Goal: Use online tool/utility: Use online tool/utility

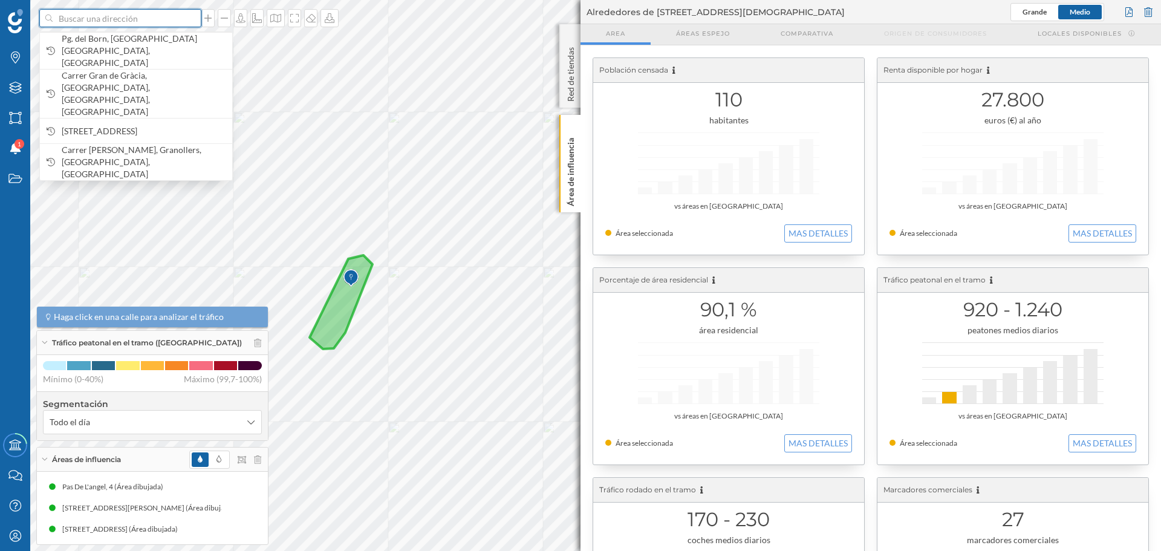
click at [124, 19] on input at bounding box center [120, 18] width 135 height 18
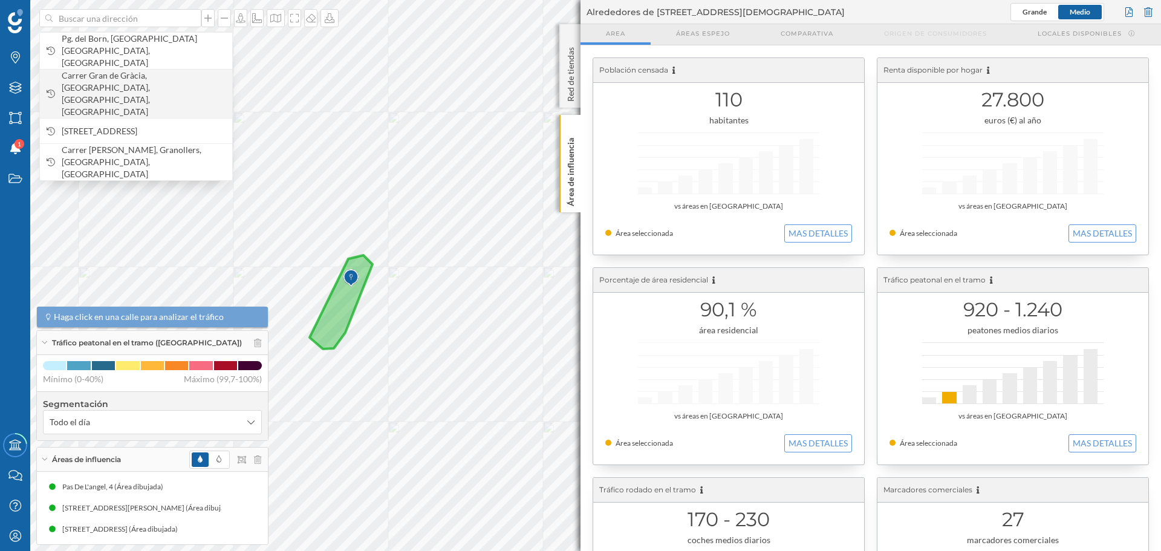
click at [141, 70] on span "Carrer Gran de Gràcia, [GEOGRAPHIC_DATA], [GEOGRAPHIC_DATA], [GEOGRAPHIC_DATA]" at bounding box center [144, 94] width 164 height 48
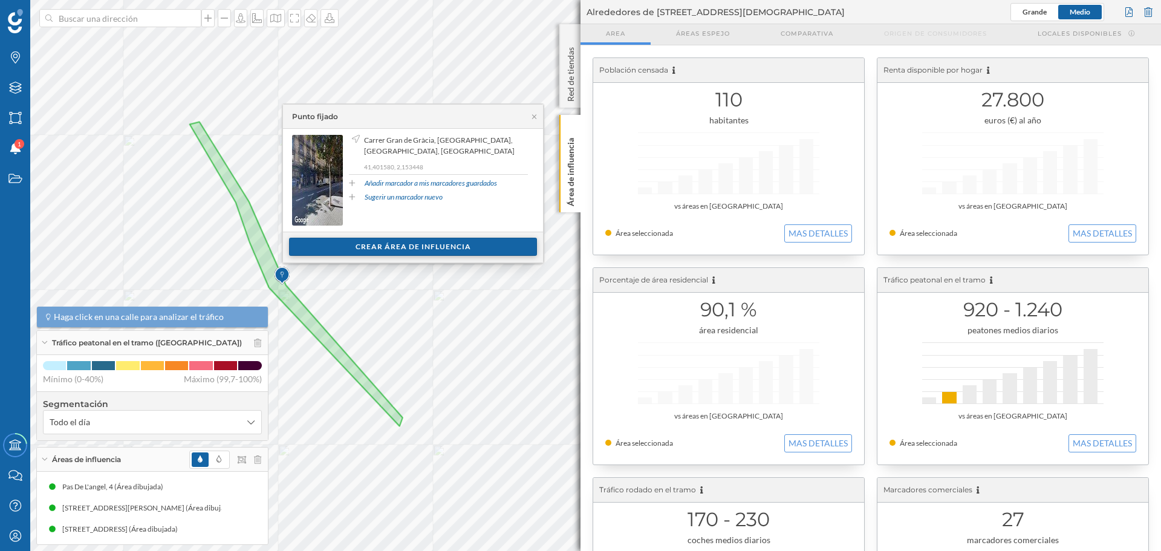
click at [421, 249] on div "Crear área de influencia" at bounding box center [413, 247] width 248 height 18
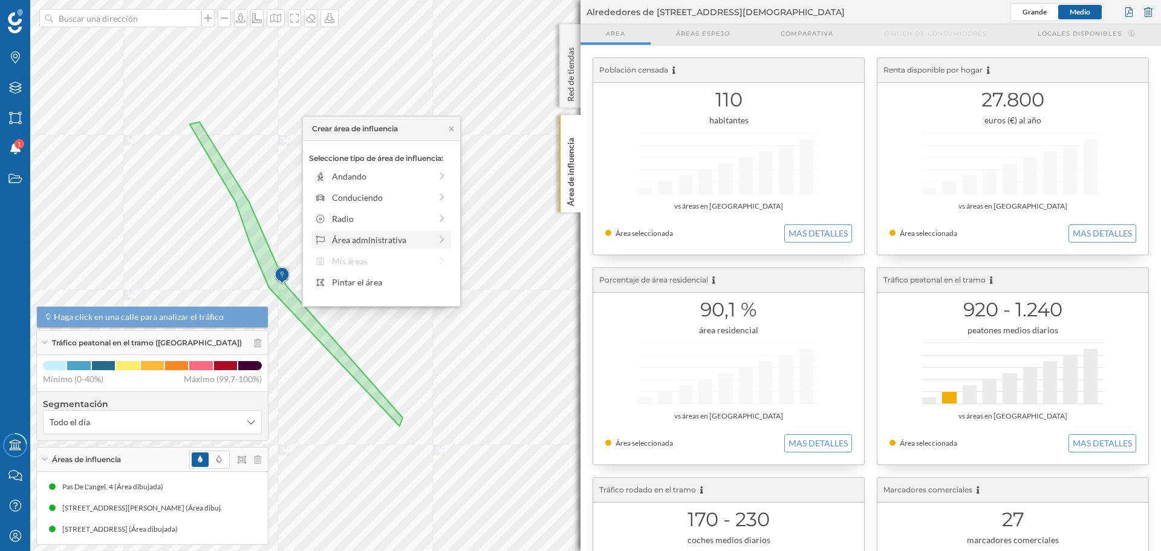
click at [398, 242] on div "Área administrativa" at bounding box center [381, 239] width 99 height 13
click at [383, 263] on div "Sección censal" at bounding box center [391, 261] width 119 height 13
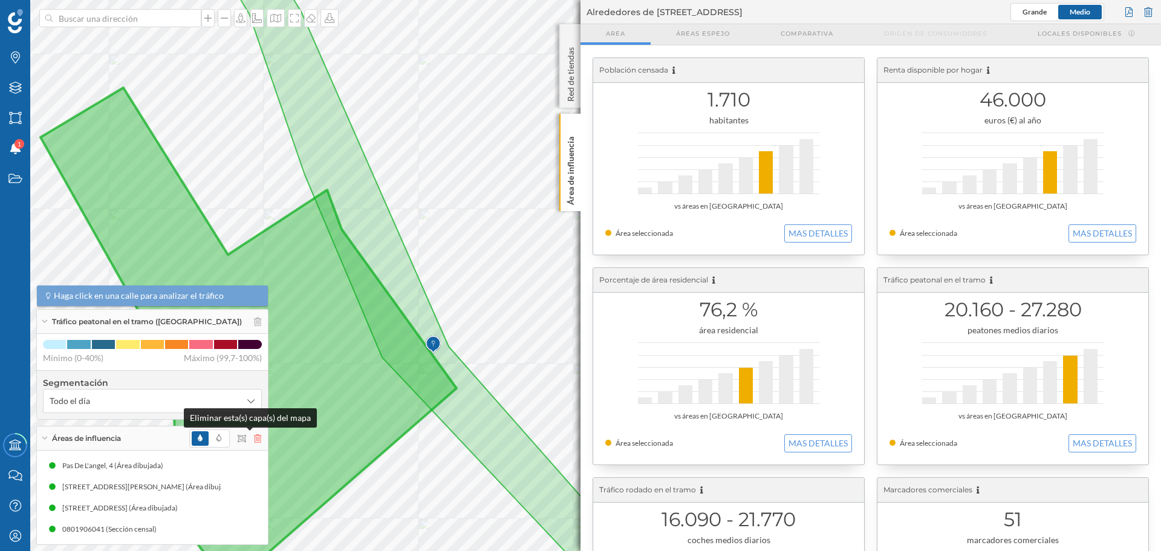
click at [254, 439] on icon at bounding box center [257, 438] width 7 height 8
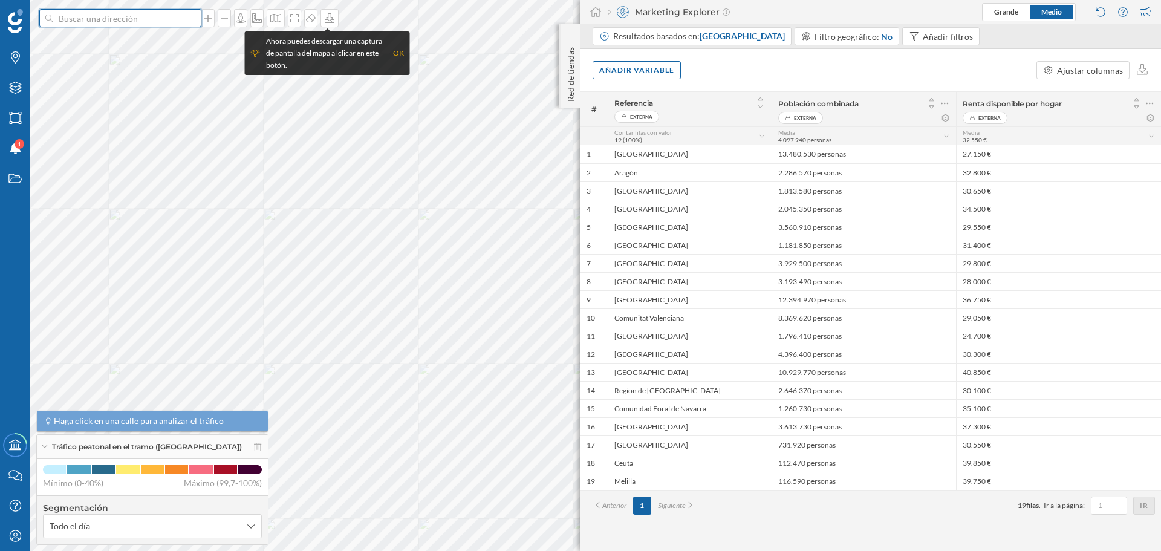
click at [157, 9] on input at bounding box center [120, 18] width 135 height 18
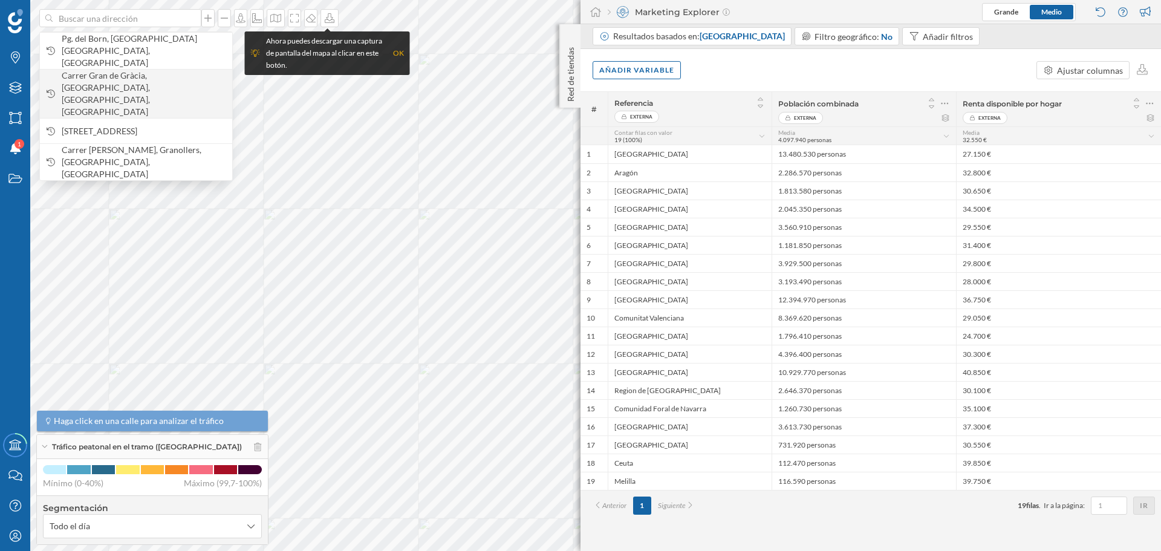
click at [155, 70] on span "Carrer Gran de Gràcia, [GEOGRAPHIC_DATA], [GEOGRAPHIC_DATA], [GEOGRAPHIC_DATA]" at bounding box center [144, 94] width 164 height 48
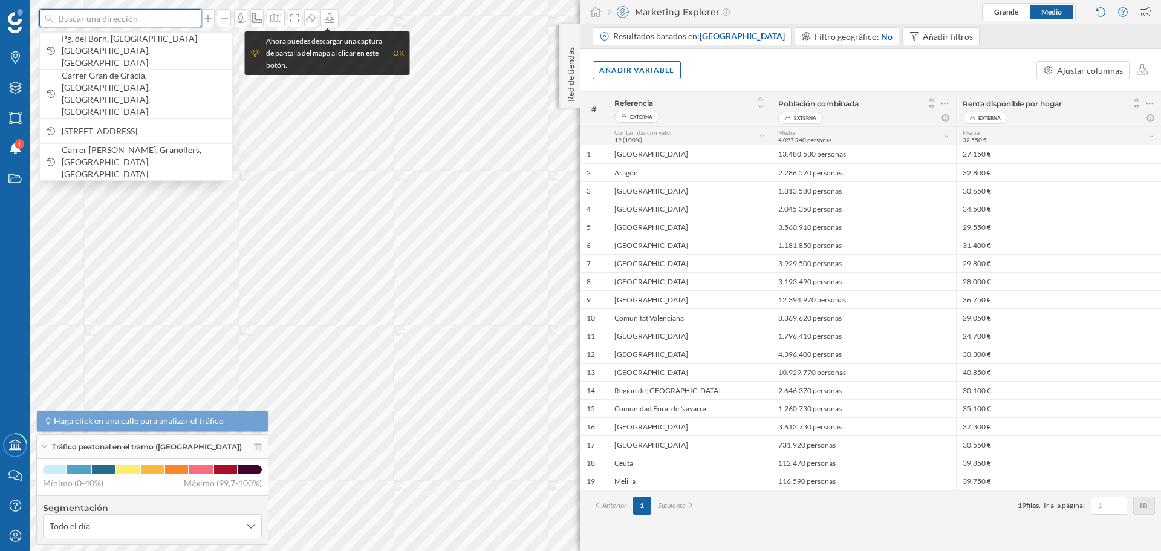
click at [140, 24] on input at bounding box center [120, 18] width 135 height 18
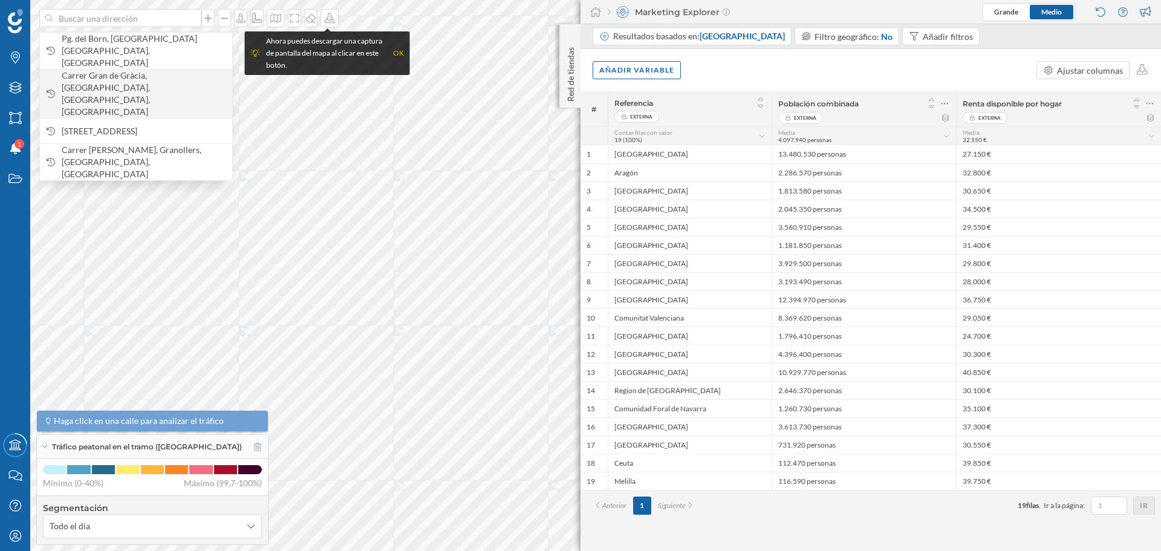
click at [145, 74] on span "Carrer Gran de Gràcia, [GEOGRAPHIC_DATA], [GEOGRAPHIC_DATA], [GEOGRAPHIC_DATA]" at bounding box center [144, 94] width 164 height 48
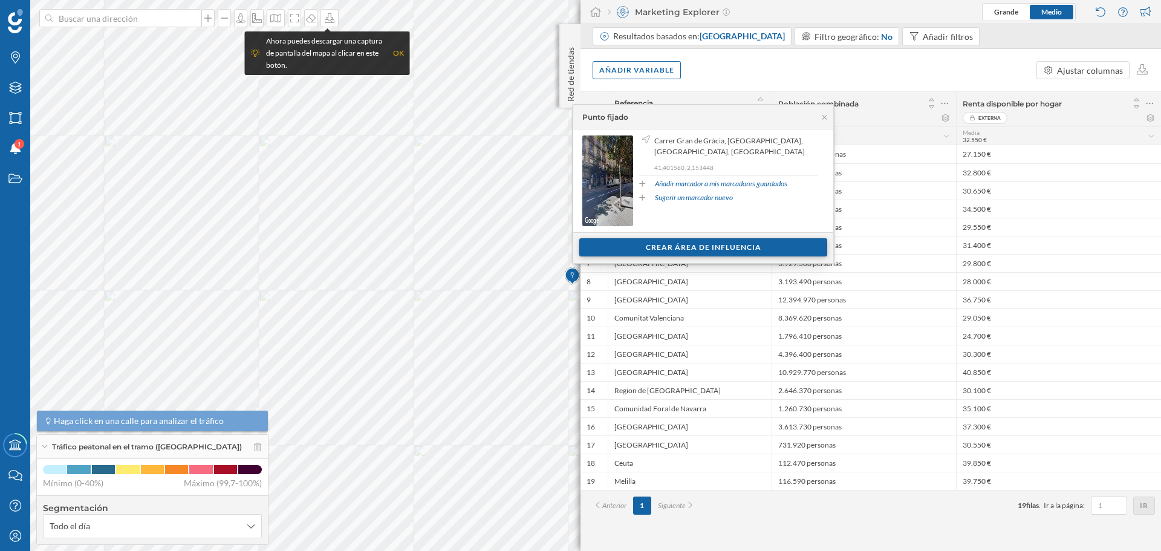
click at [690, 246] on div "Crear área de influencia" at bounding box center [703, 247] width 248 height 18
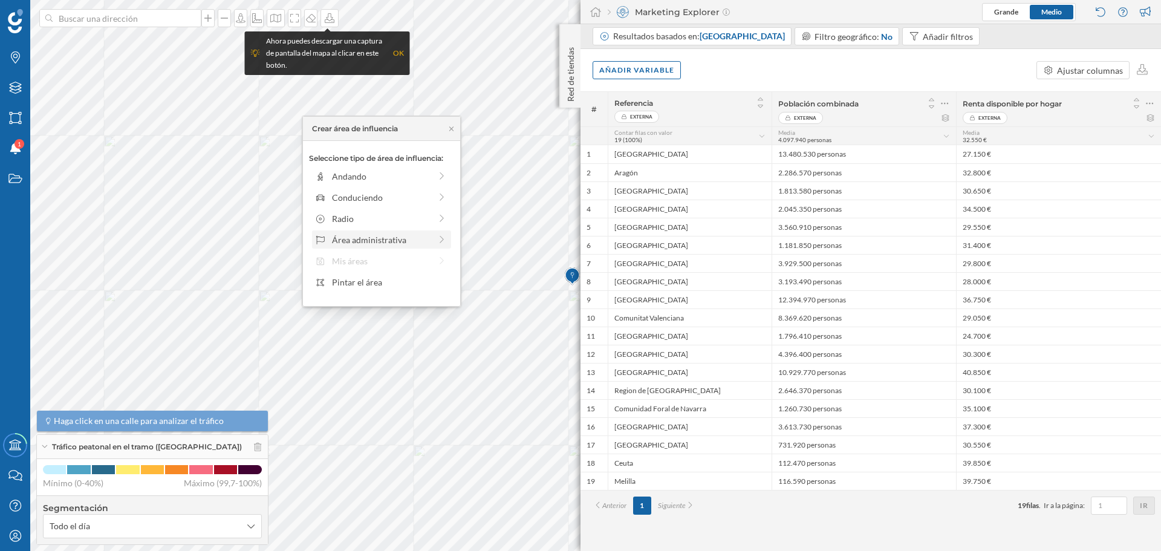
click at [386, 238] on div "Área administrativa" at bounding box center [381, 239] width 99 height 13
click at [349, 260] on div "Sección censal" at bounding box center [391, 261] width 119 height 13
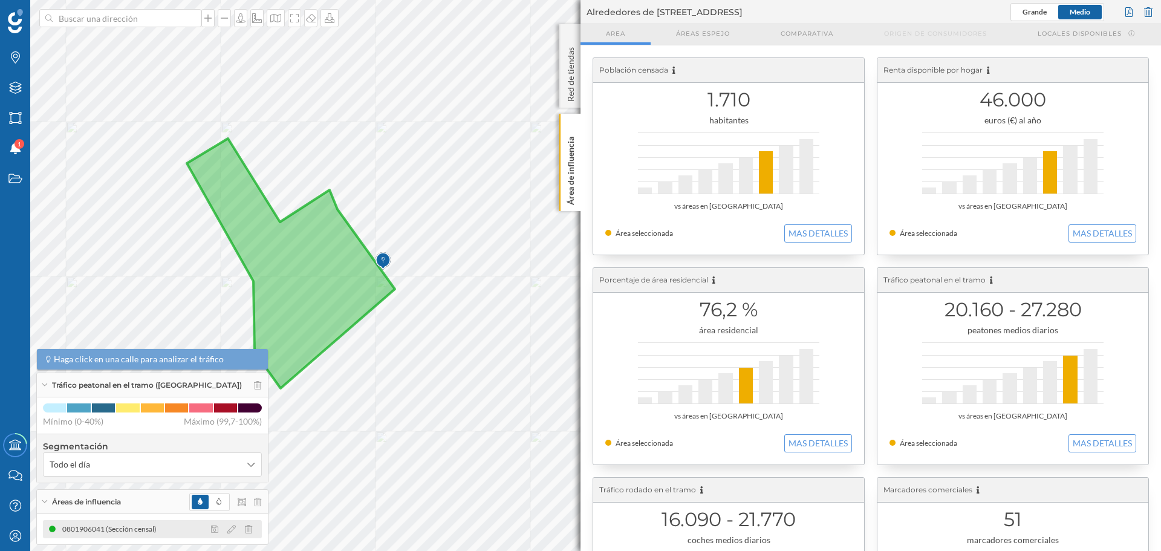
click at [227, 525] on icon at bounding box center [231, 529] width 8 height 8
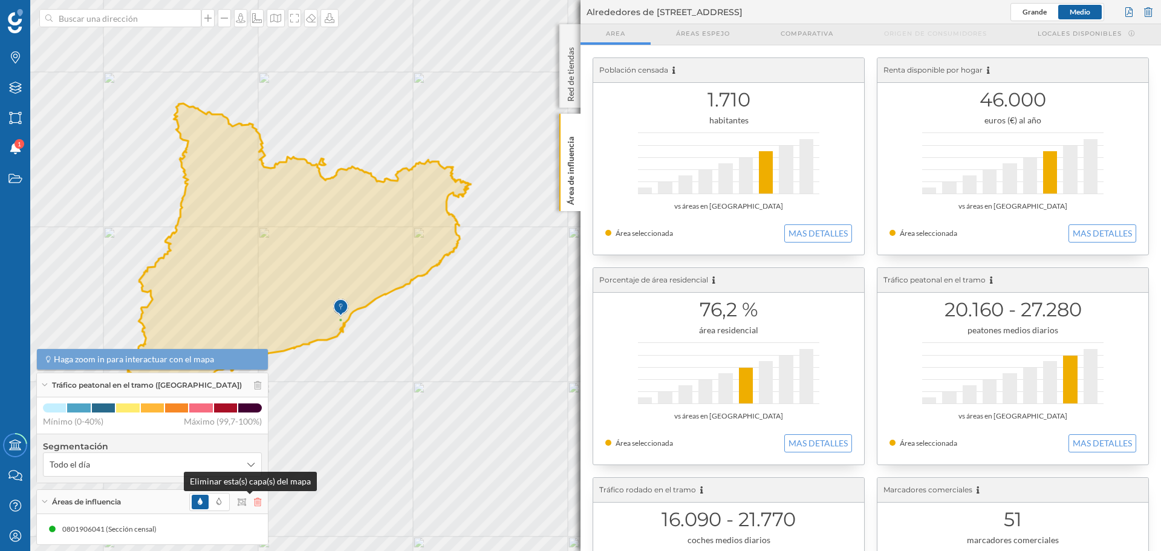
click at [254, 501] on icon at bounding box center [257, 502] width 7 height 8
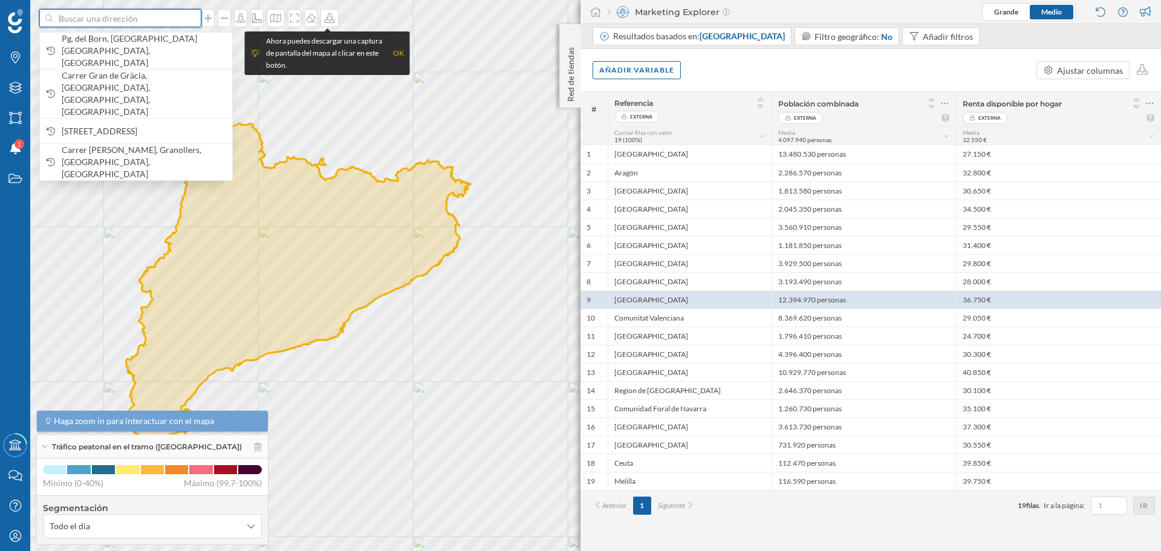
click at [132, 15] on input at bounding box center [120, 18] width 135 height 18
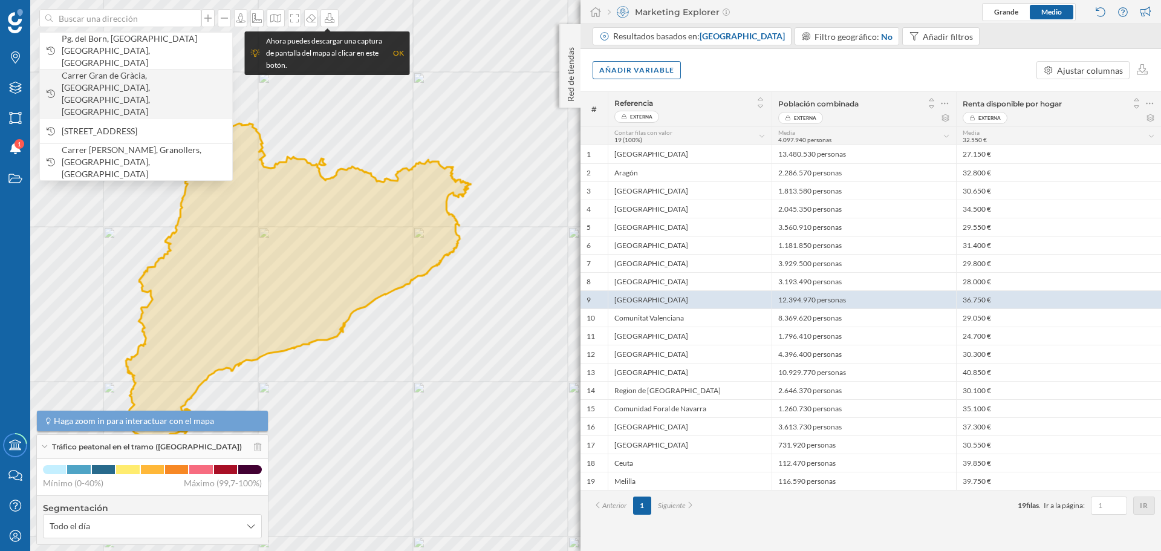
click at [143, 70] on span "Carrer Gran de Gràcia, [GEOGRAPHIC_DATA], [GEOGRAPHIC_DATA], [GEOGRAPHIC_DATA]" at bounding box center [144, 94] width 164 height 48
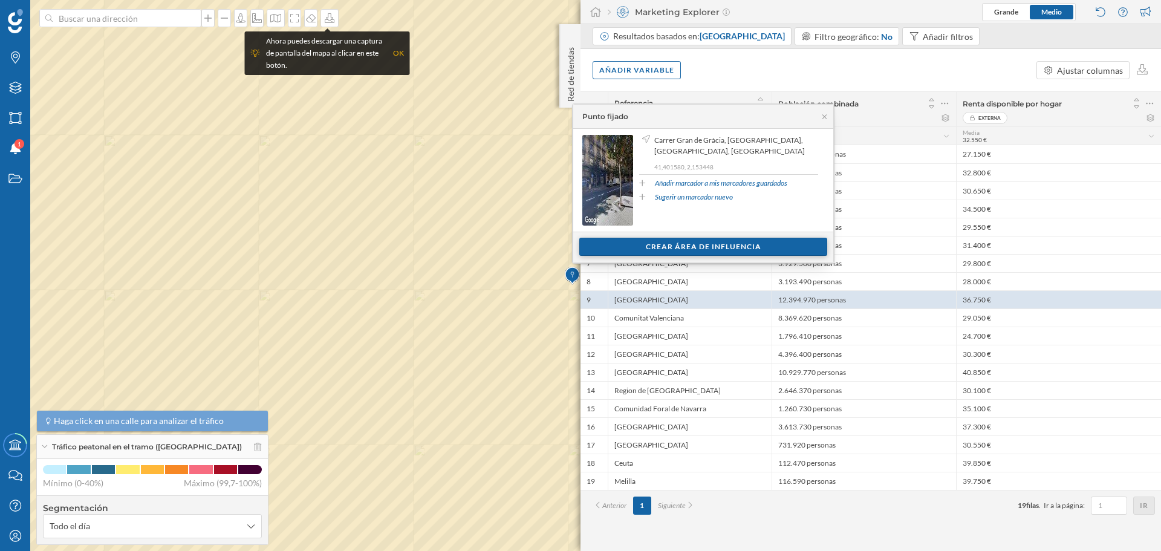
click at [695, 242] on div "Crear área de influencia" at bounding box center [703, 247] width 248 height 18
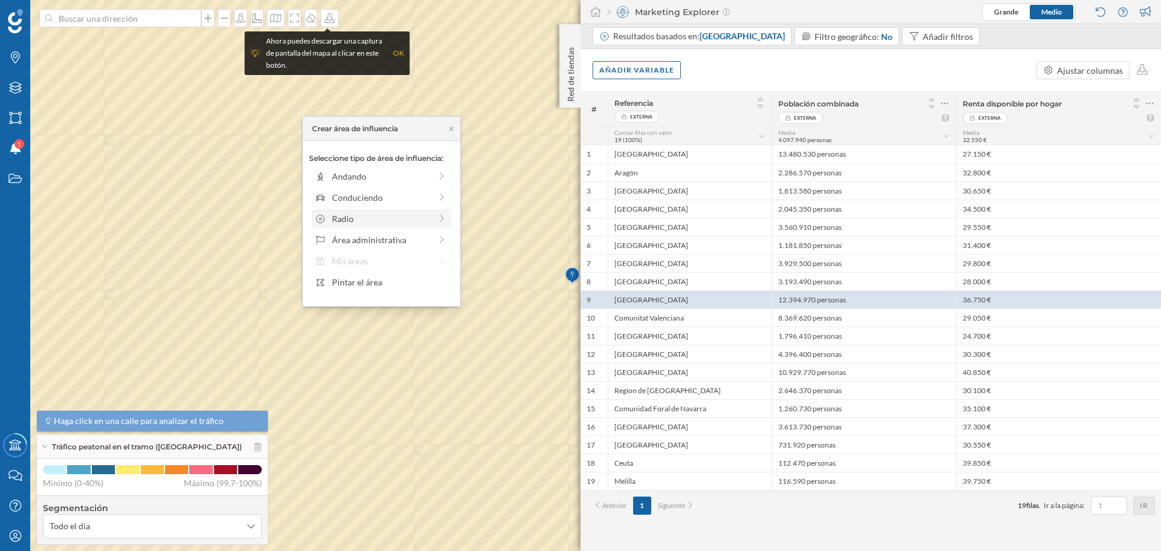
click at [340, 224] on div "Radio" at bounding box center [381, 218] width 99 height 13
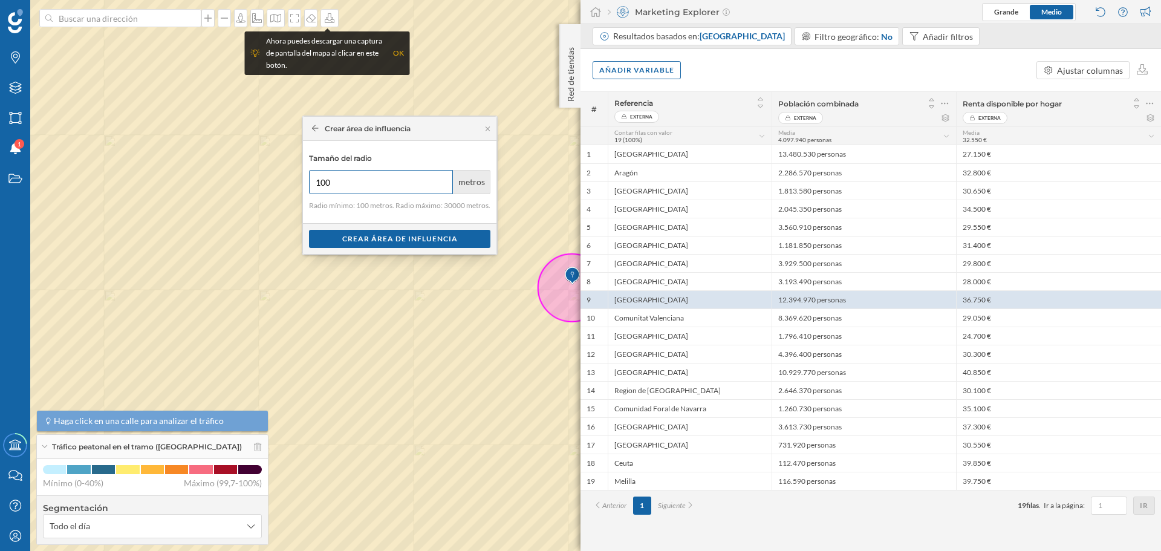
click at [443, 183] on input "100" at bounding box center [381, 182] width 144 height 24
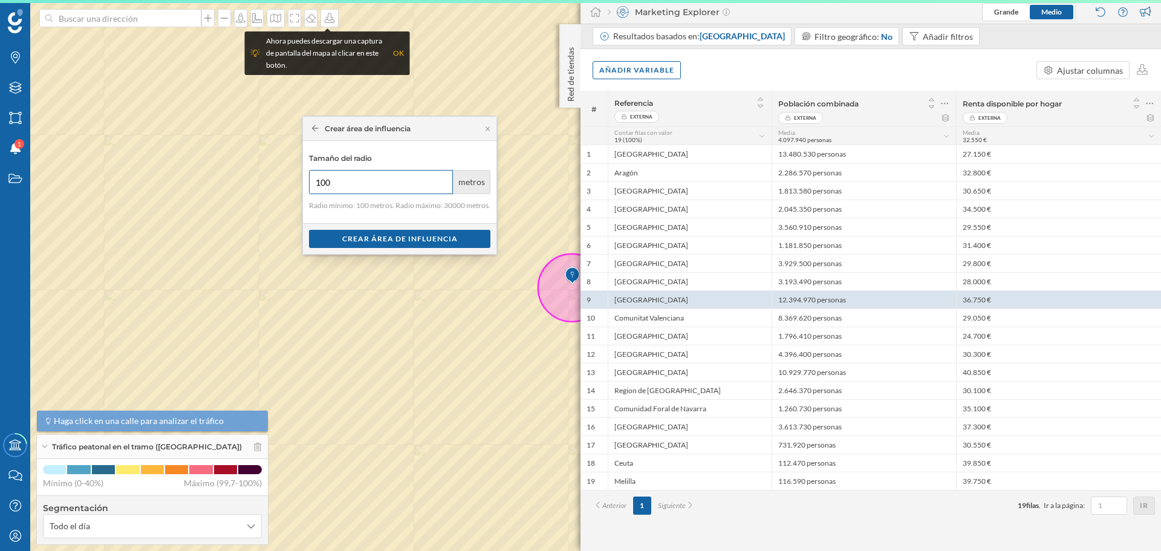
click at [440, 183] on input "100" at bounding box center [381, 182] width 144 height 24
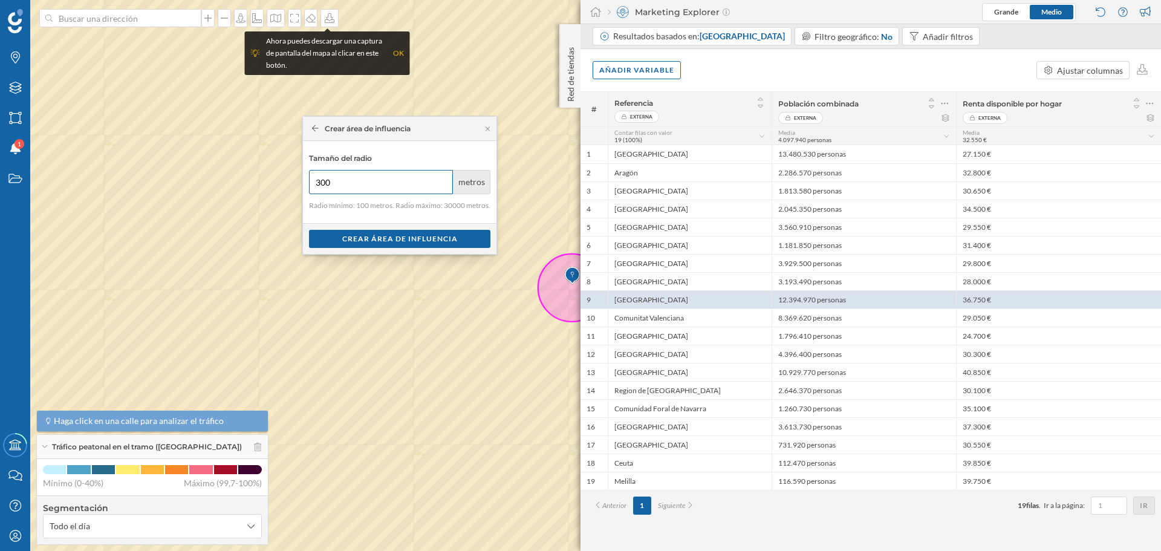
click at [440, 178] on input "300" at bounding box center [381, 182] width 144 height 24
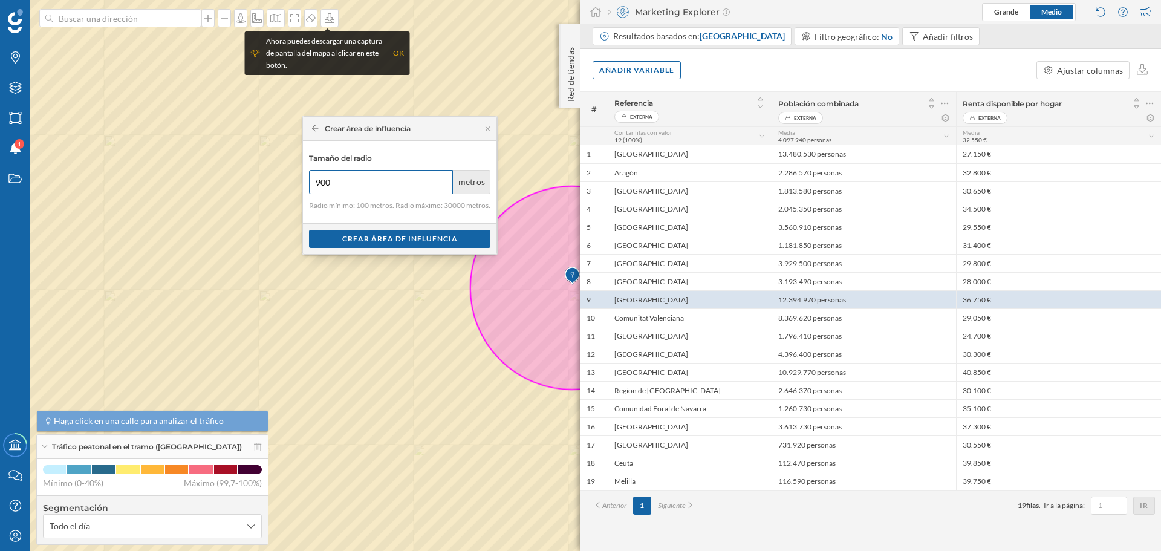
click at [440, 178] on input "900" at bounding box center [381, 182] width 144 height 24
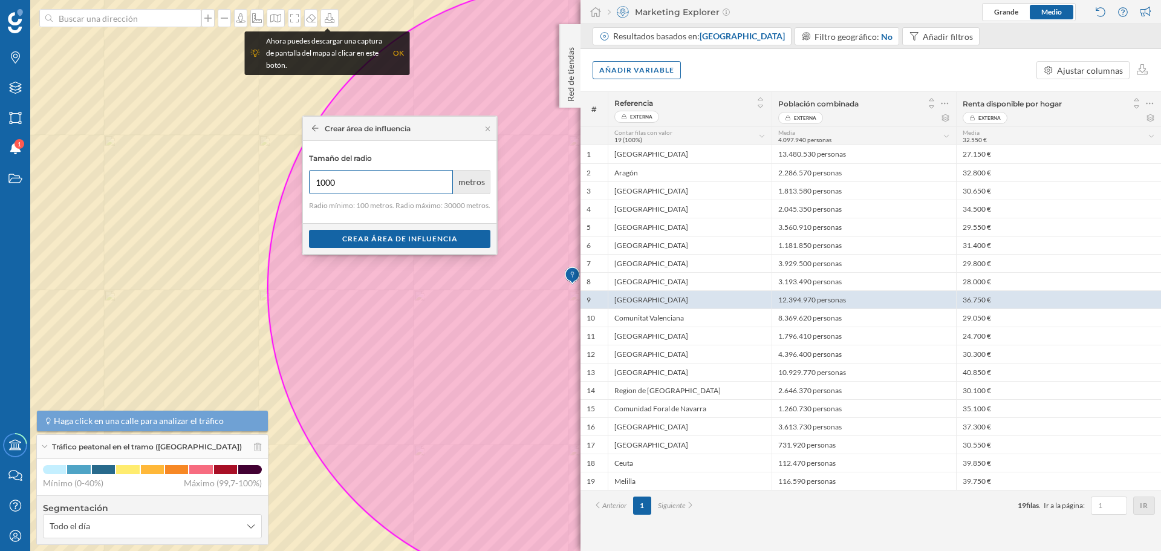
click at [440, 178] on input "1000" at bounding box center [381, 182] width 144 height 24
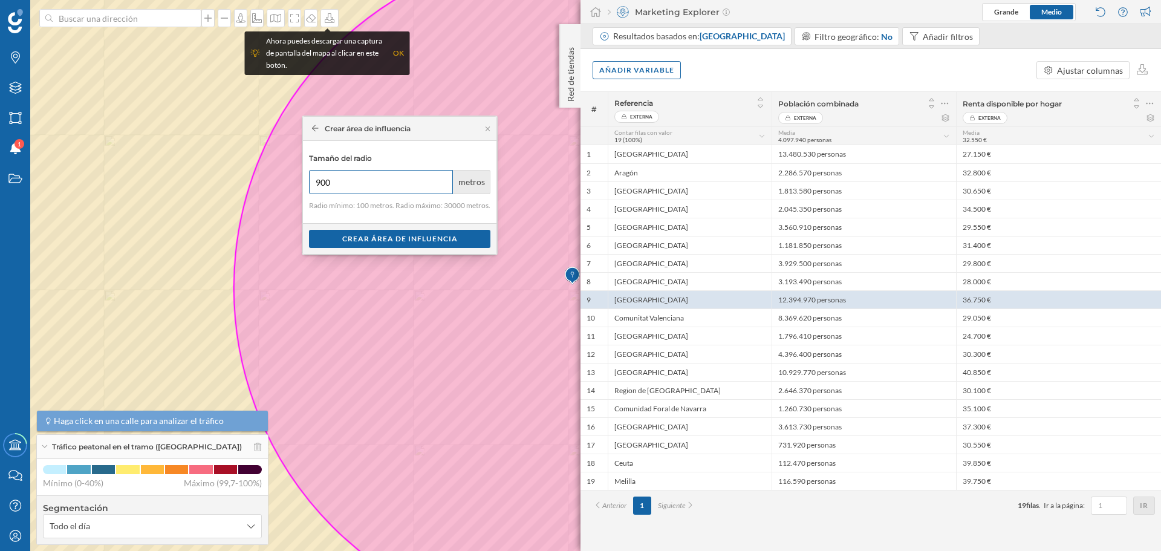
click at [441, 184] on input "900" at bounding box center [381, 182] width 144 height 24
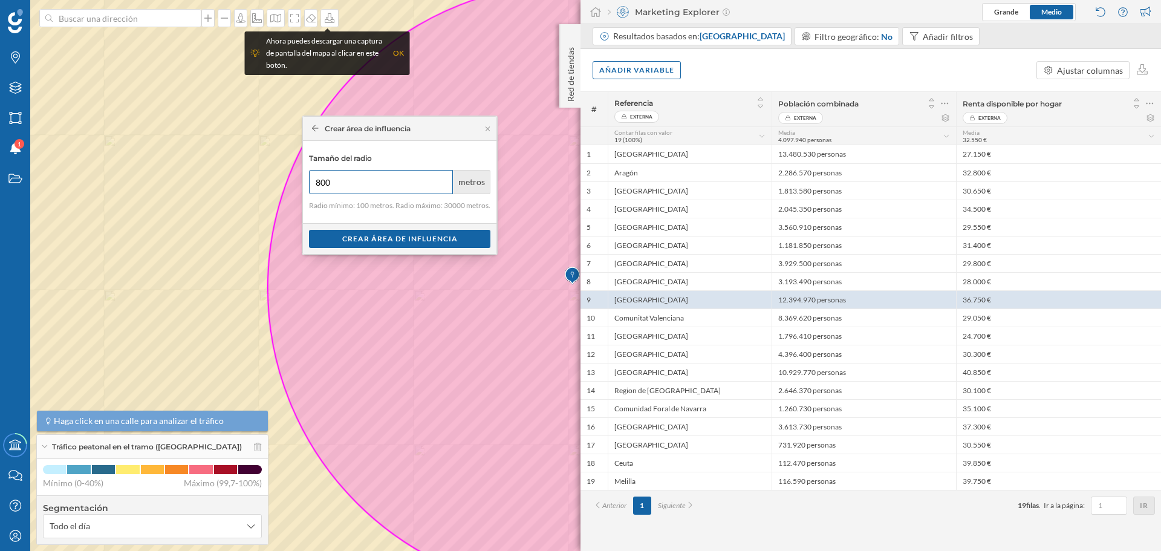
click at [441, 184] on input "800" at bounding box center [381, 182] width 144 height 24
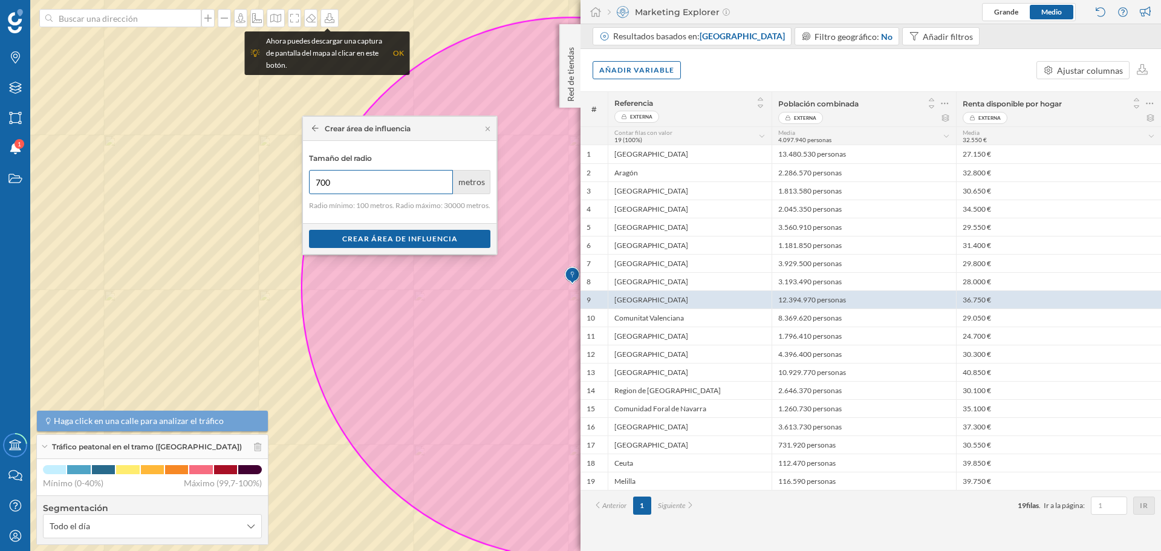
click at [441, 184] on input "700" at bounding box center [381, 182] width 144 height 24
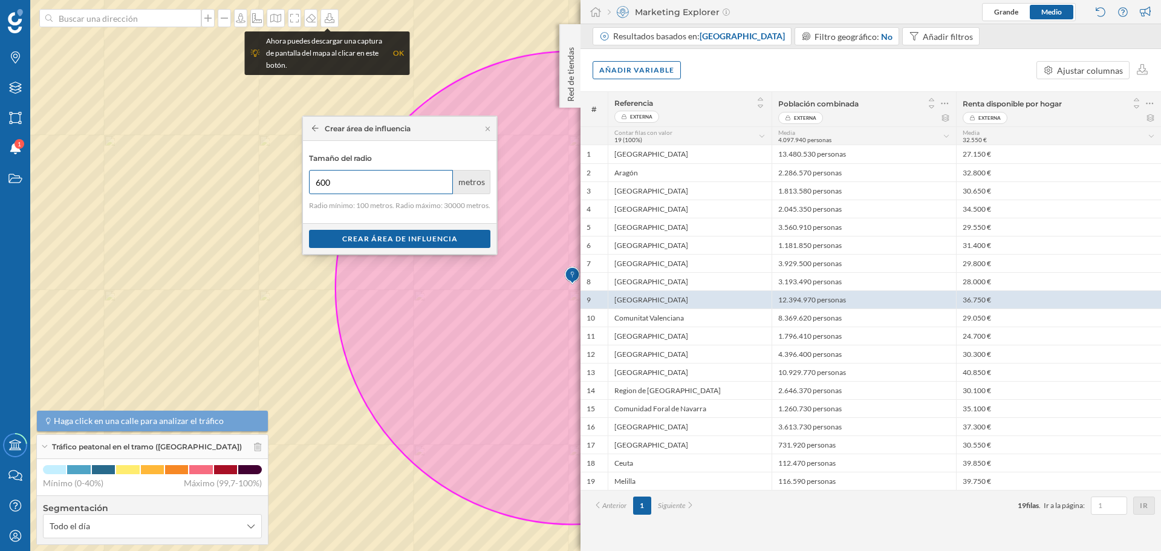
click at [441, 184] on input "600" at bounding box center [381, 182] width 144 height 24
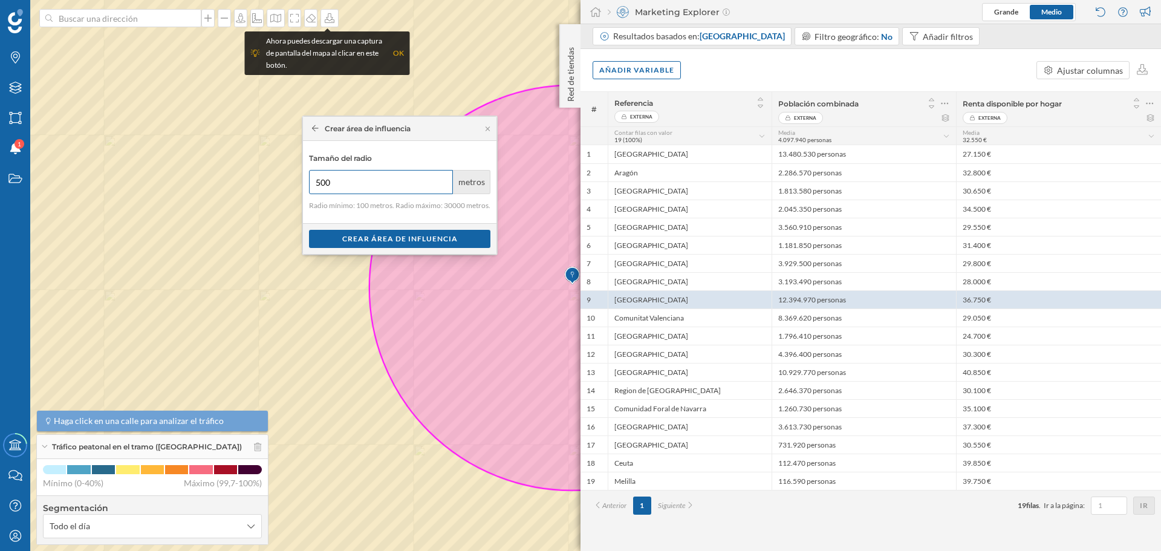
click at [441, 184] on input "500" at bounding box center [381, 182] width 144 height 24
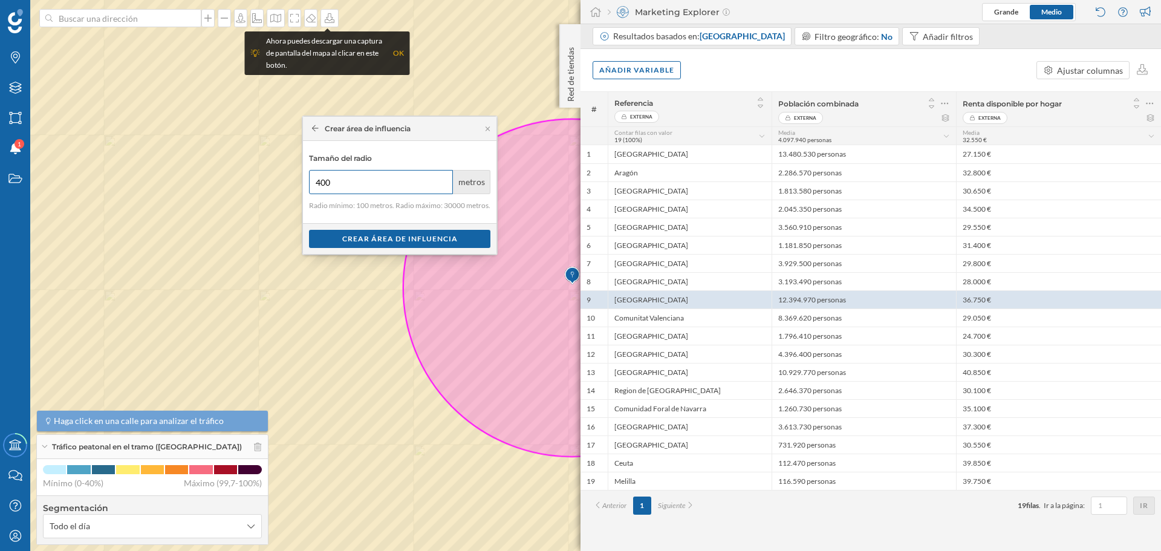
type input "400"
click at [441, 184] on input "400" at bounding box center [381, 182] width 144 height 24
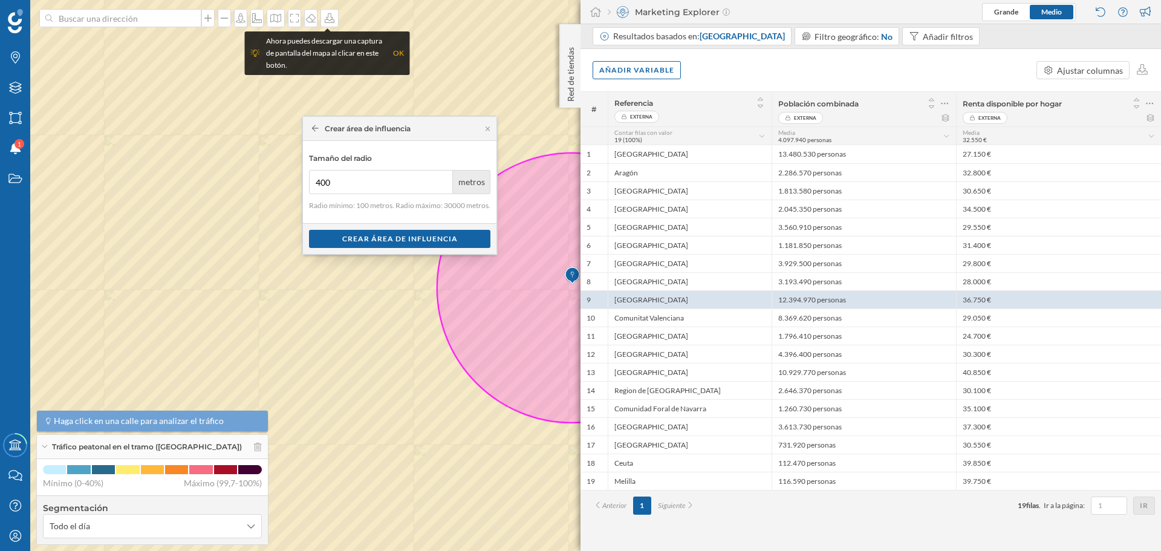
click at [315, 126] on icon at bounding box center [315, 128] width 7 height 7
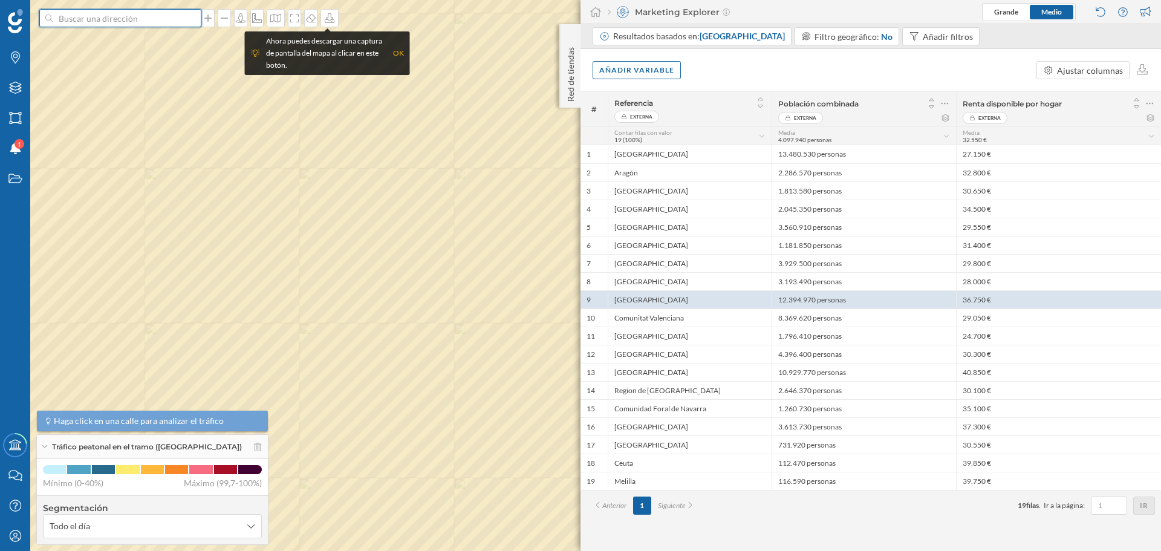
click at [146, 22] on input at bounding box center [120, 18] width 135 height 18
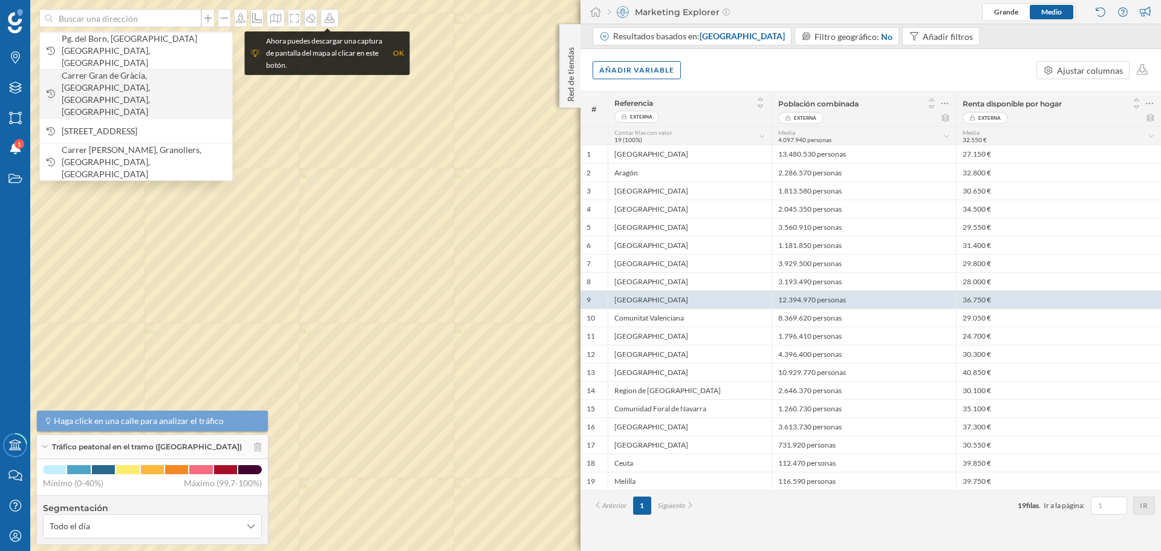
click at [126, 72] on span "Carrer Gran de Gràcia, [GEOGRAPHIC_DATA], [GEOGRAPHIC_DATA], [GEOGRAPHIC_DATA]" at bounding box center [144, 94] width 164 height 48
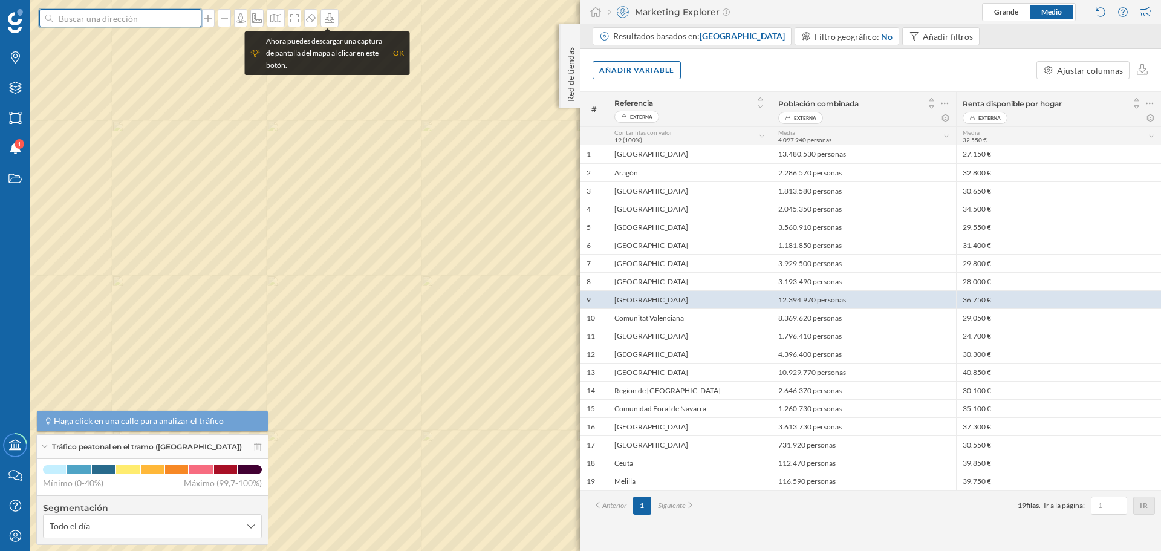
click at [154, 17] on input at bounding box center [120, 18] width 135 height 18
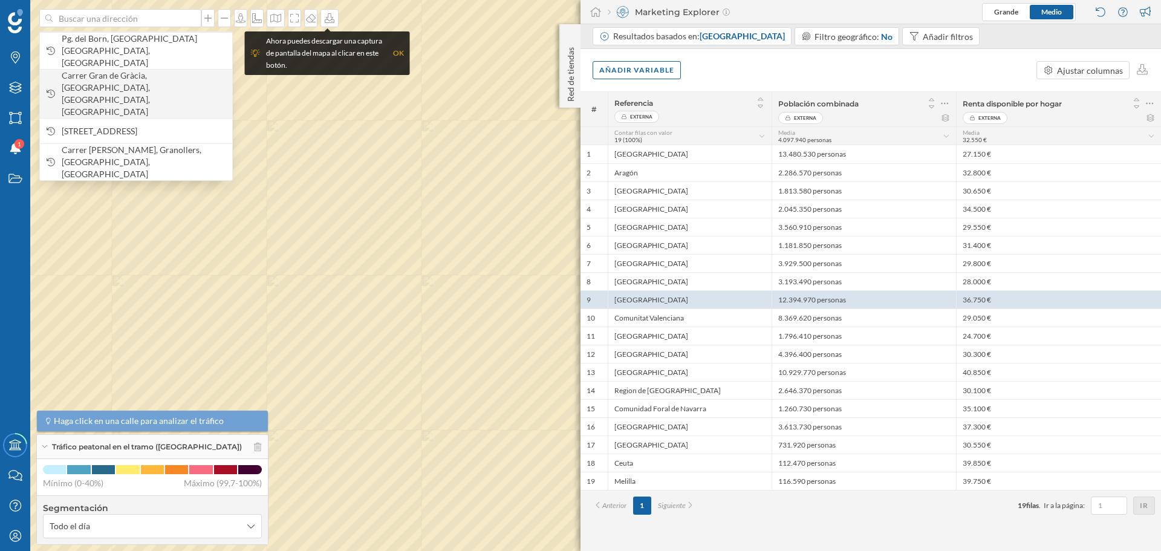
click at [143, 70] on span "Carrer Gran de Gràcia, [GEOGRAPHIC_DATA], [GEOGRAPHIC_DATA], [GEOGRAPHIC_DATA]" at bounding box center [144, 94] width 164 height 48
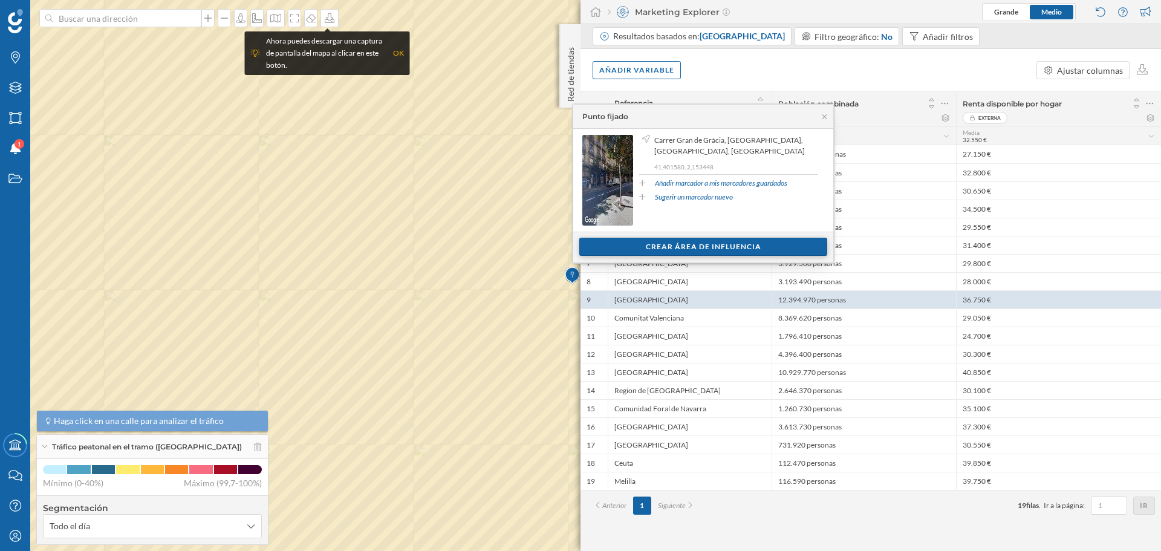
click at [696, 253] on div "Crear área de influencia" at bounding box center [703, 247] width 248 height 18
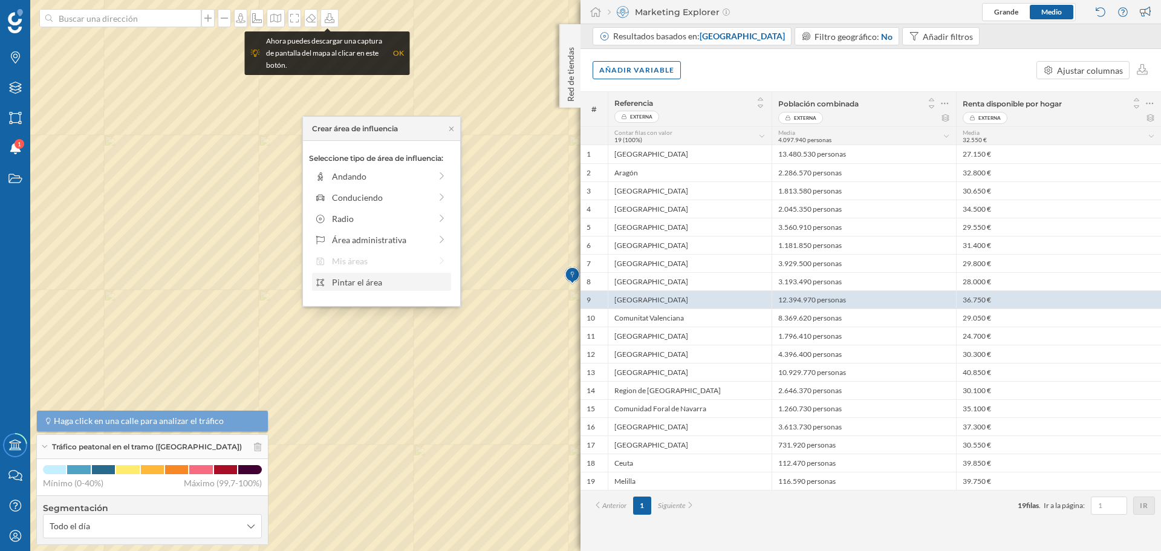
click at [363, 281] on div "Pintar el área" at bounding box center [389, 282] width 115 height 13
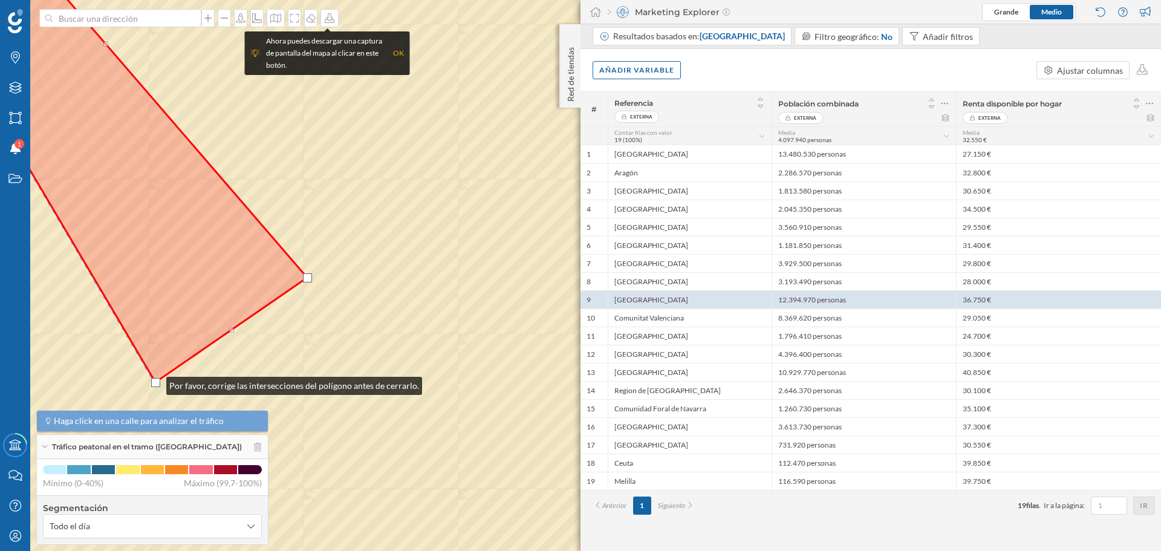
drag, startPoint x: 169, startPoint y: 380, endPoint x: 154, endPoint y: 383, distance: 15.4
click at [154, 383] on div at bounding box center [155, 382] width 9 height 9
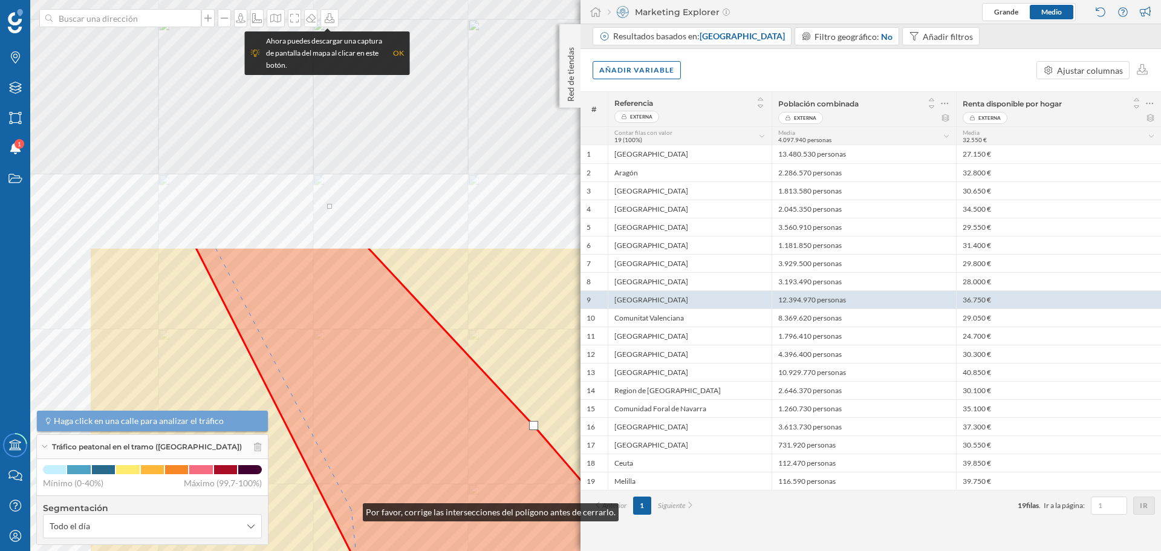
drag, startPoint x: 144, startPoint y: 206, endPoint x: 351, endPoint y: 509, distance: 367.2
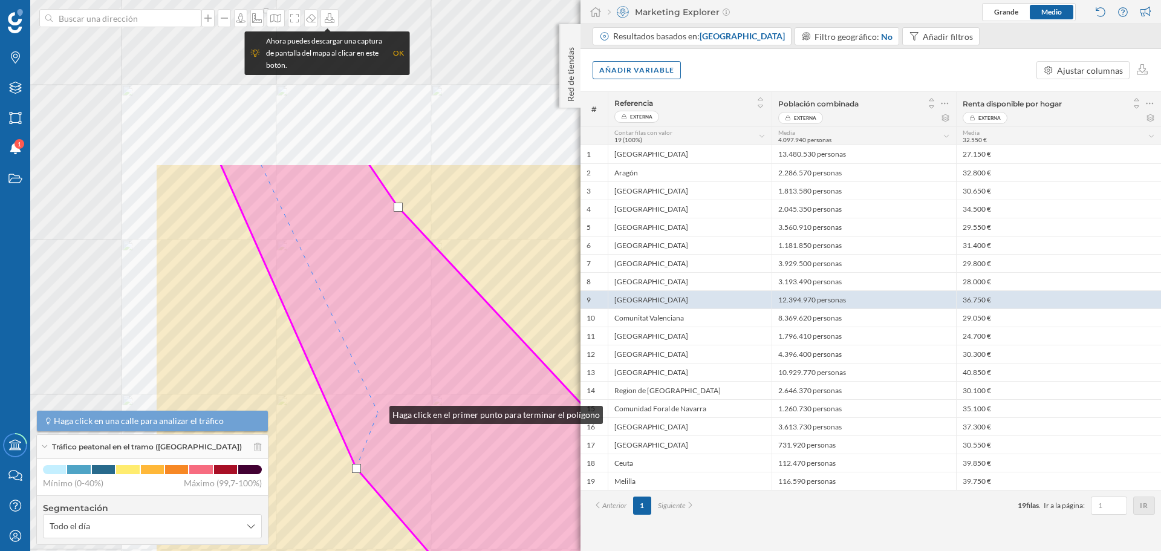
drag, startPoint x: 105, startPoint y: 192, endPoint x: 377, endPoint y: 412, distance: 350.4
click at [377, 412] on icon at bounding box center [592, 495] width 744 height 664
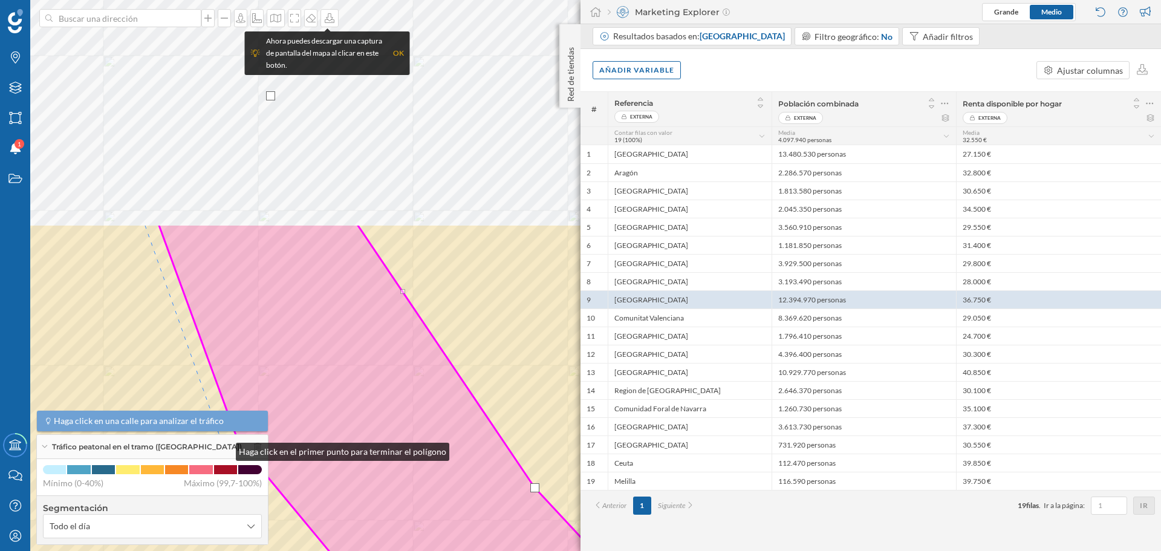
click at [224, 449] on div "Marcas Capas Áreas Notificaciones 1 Estados Academy Contacta con nosotros Centr…" at bounding box center [580, 275] width 1161 height 551
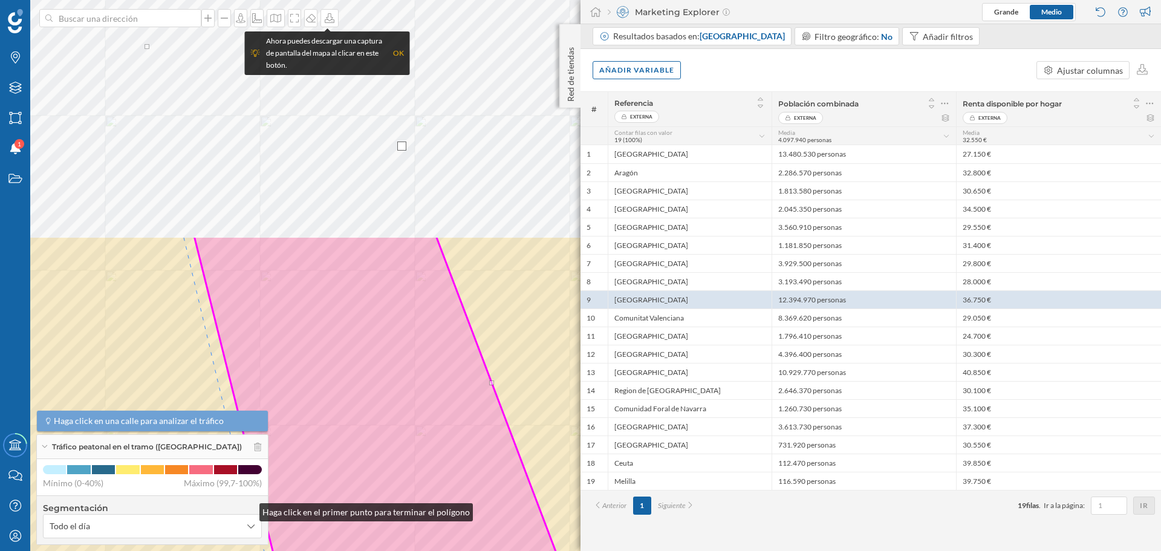
click at [247, 509] on div "Marcas Capas Áreas Notificaciones 1 Estados Academy Contacta con nosotros Centr…" at bounding box center [580, 275] width 1161 height 551
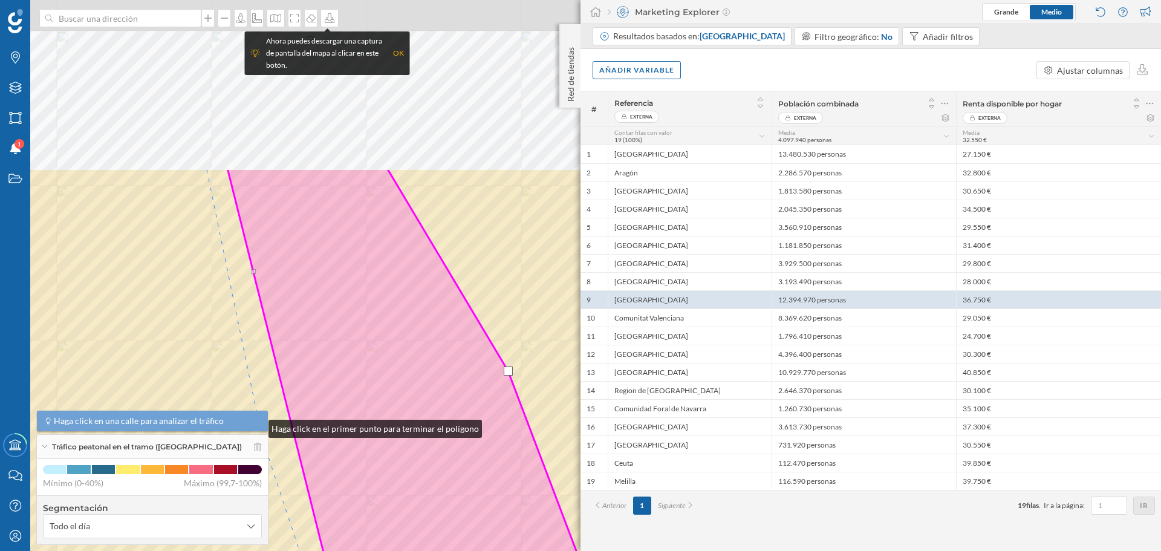
click at [256, 424] on div "Marcas Capas Áreas Notificaciones 1 Estados Academy Contacta con nosotros Centr…" at bounding box center [580, 275] width 1161 height 551
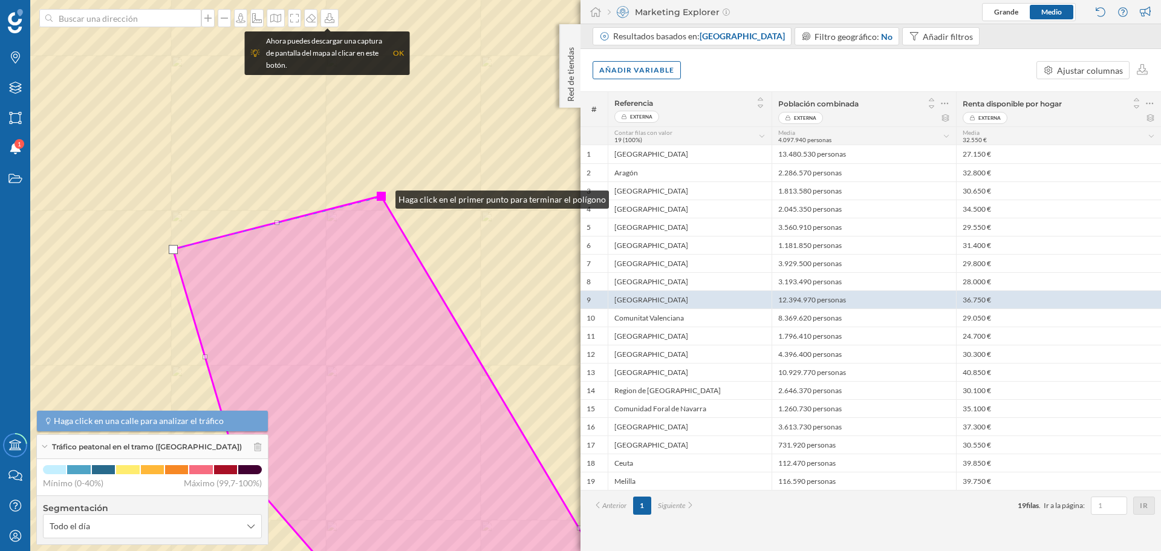
click at [383, 196] on div at bounding box center [381, 196] width 9 height 9
